Goal: Find specific page/section: Find specific page/section

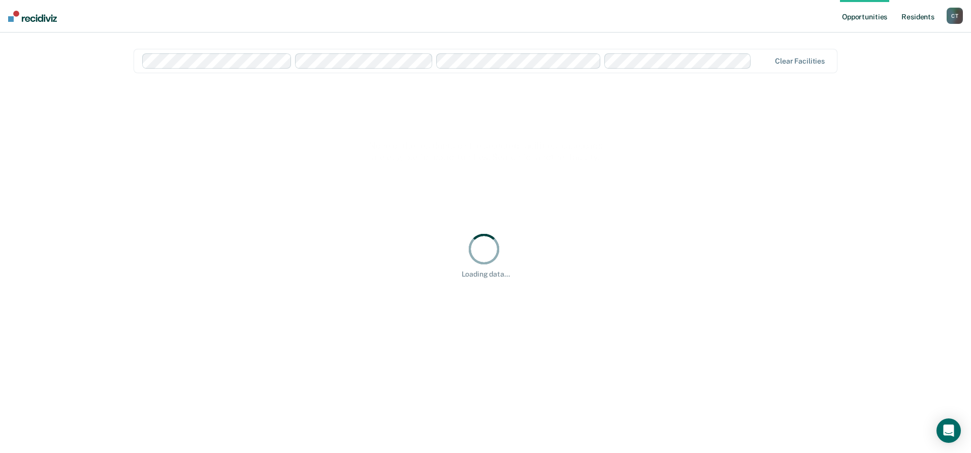
click at [922, 16] on link "Resident s" at bounding box center [918, 16] width 37 height 33
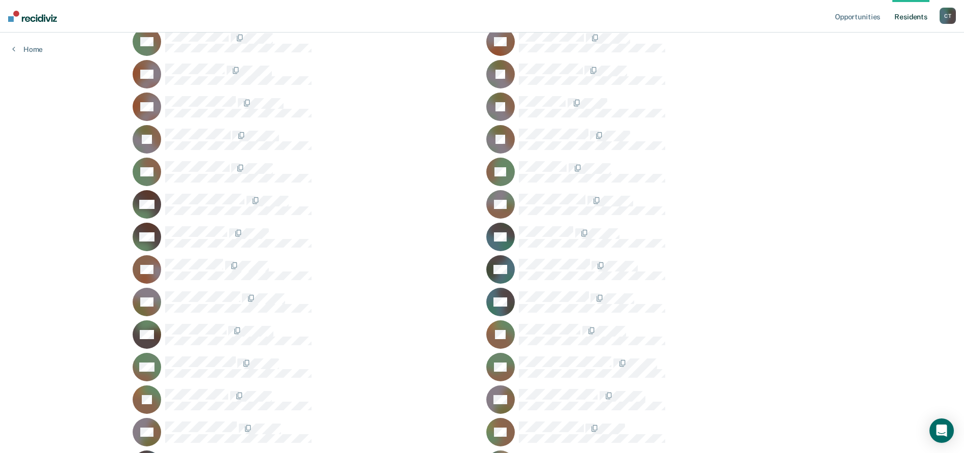
scroll to position [28545, 0]
